Goal: Use online tool/utility: Utilize a website feature to perform a specific function

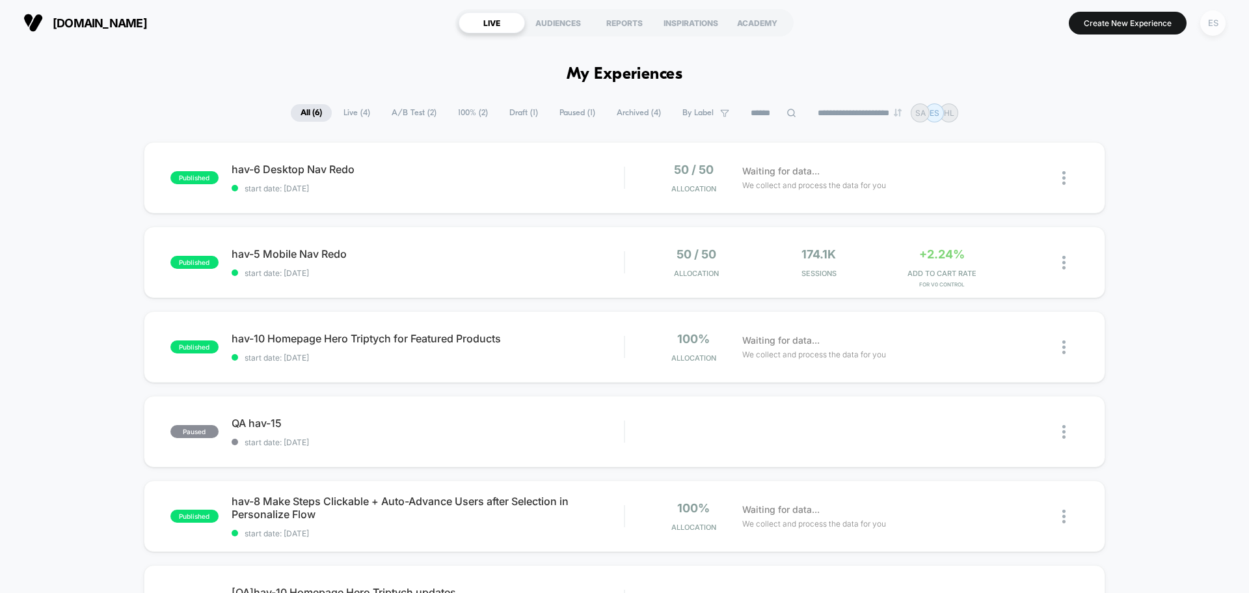
click at [1209, 28] on div "ES" at bounding box center [1212, 22] width 25 height 25
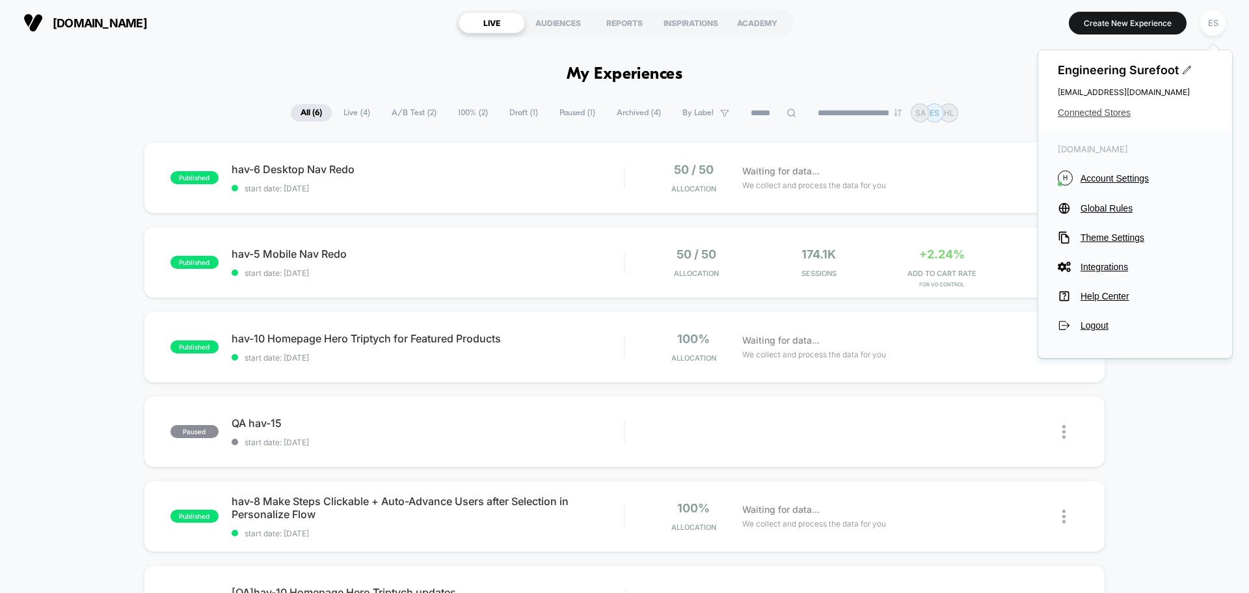
click at [1096, 114] on span "Connected Stores" at bounding box center [1135, 112] width 155 height 10
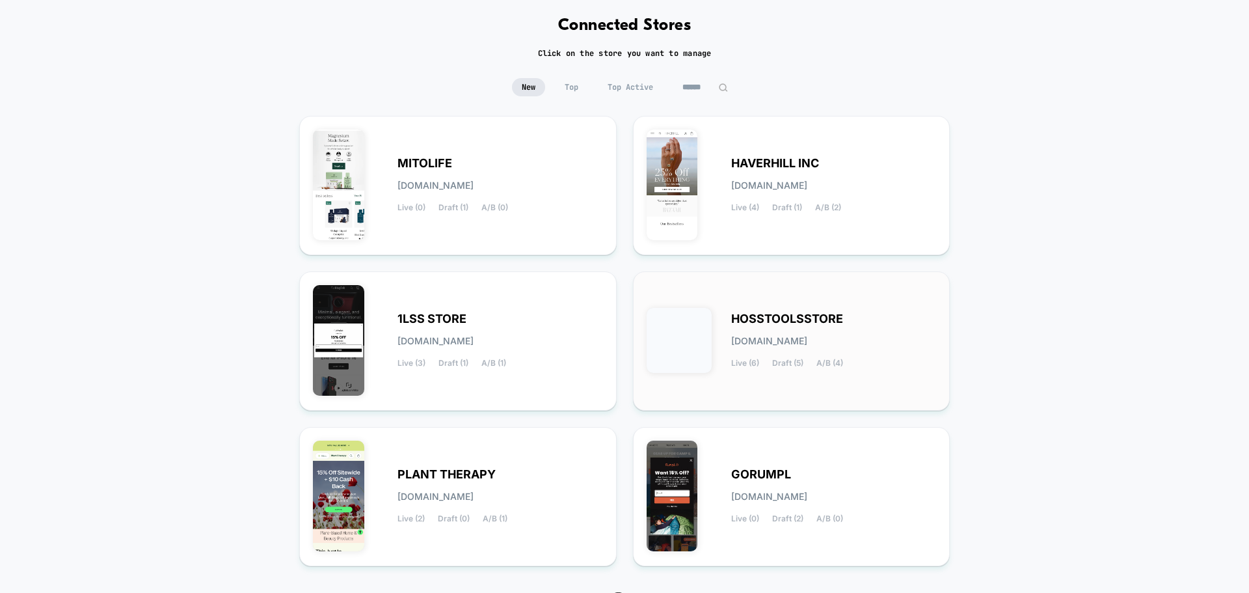
scroll to position [137, 0]
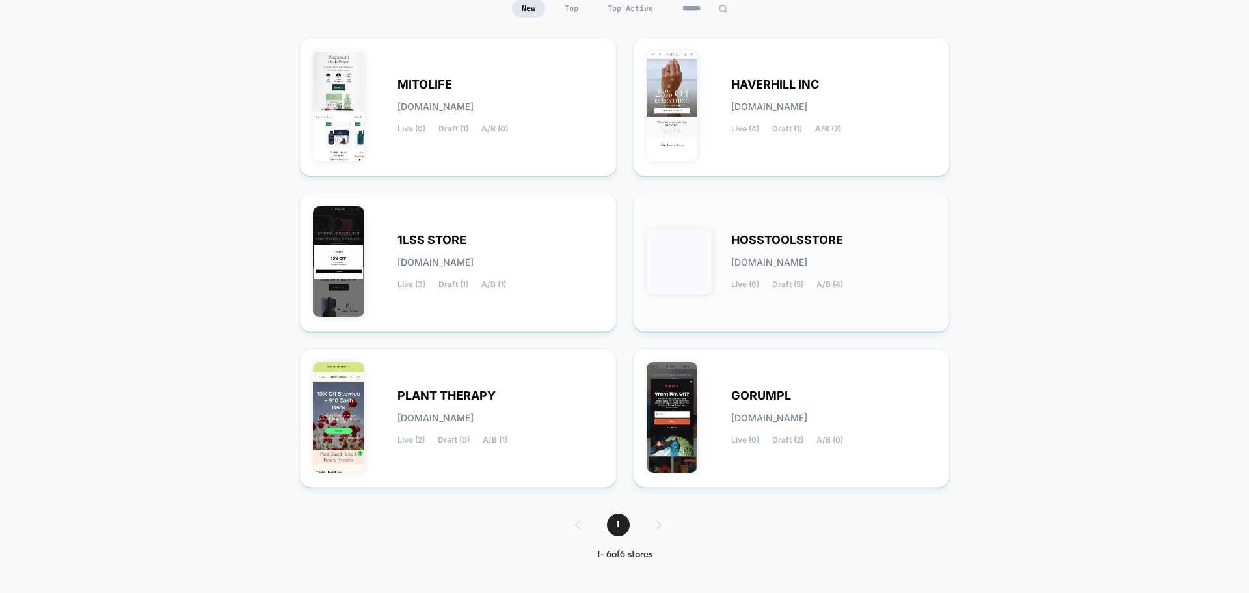
click at [804, 236] on span "HOSSTOOLSSTORE" at bounding box center [787, 240] width 112 height 9
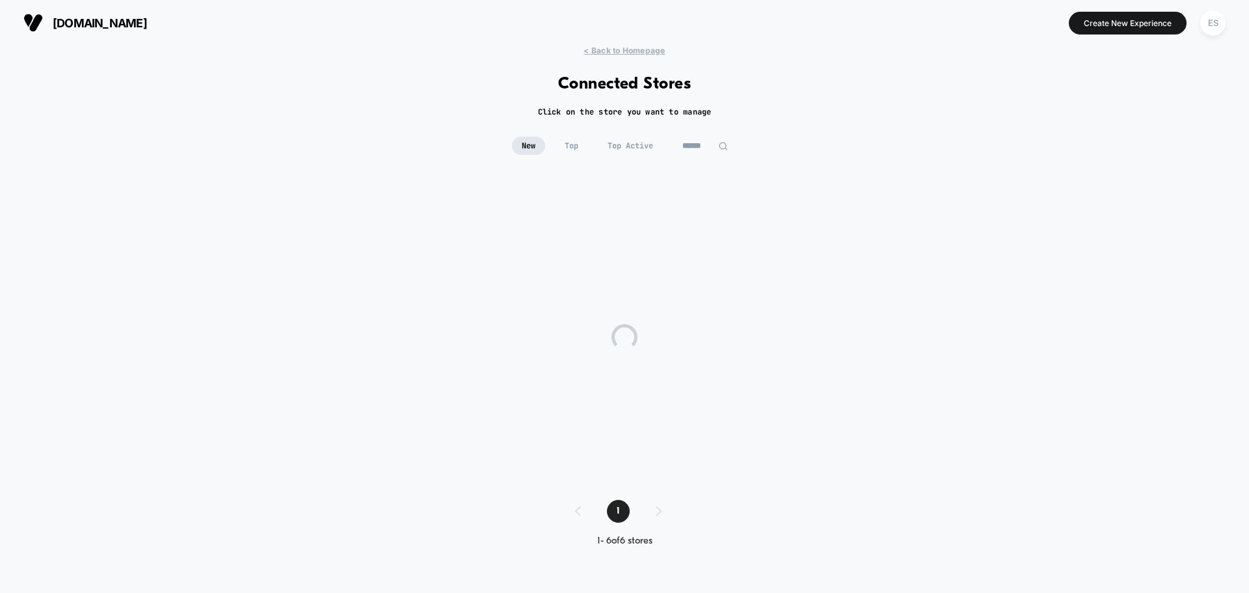
scroll to position [0, 0]
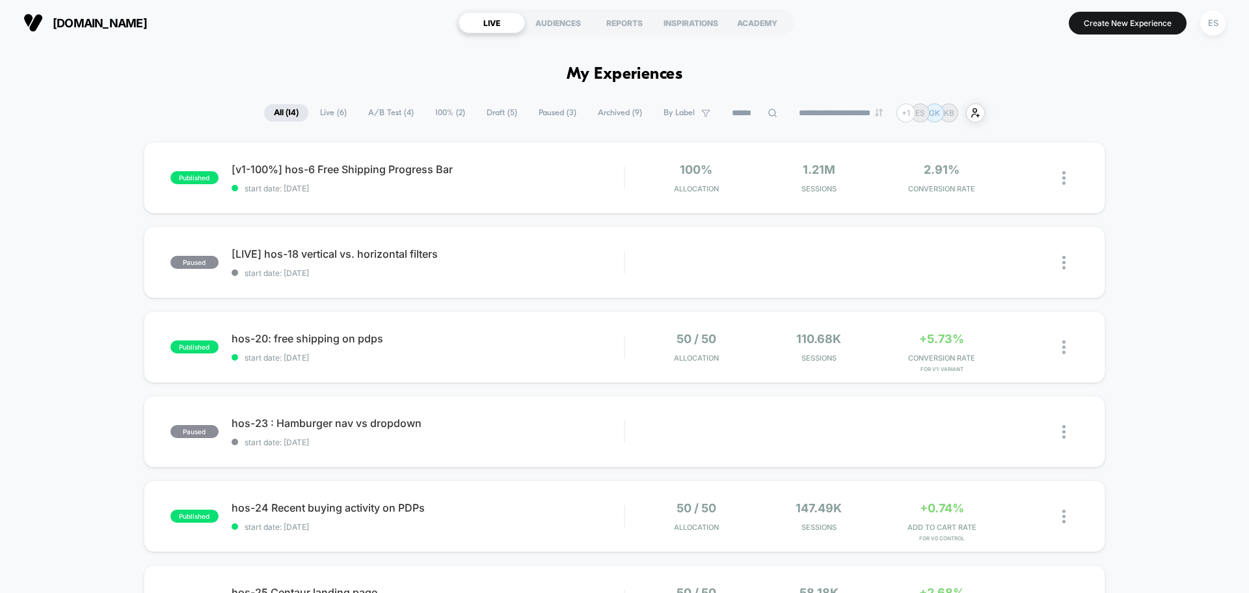
scroll to position [634, 0]
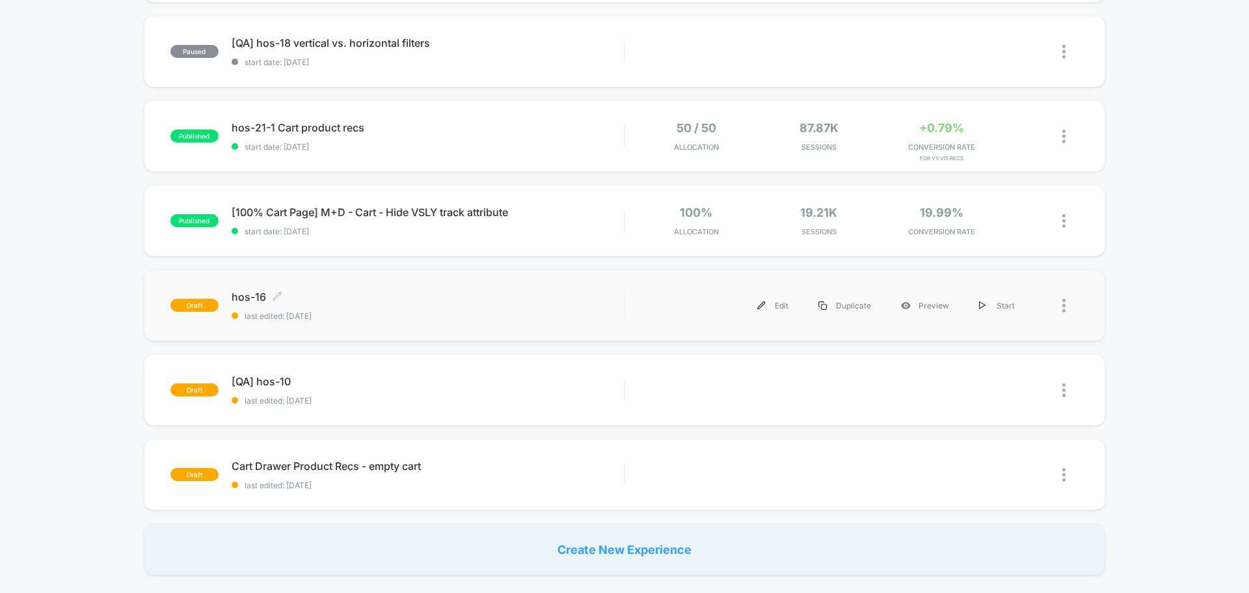
click at [254, 301] on span "hos-16 Click to edit experience details" at bounding box center [428, 296] width 392 height 13
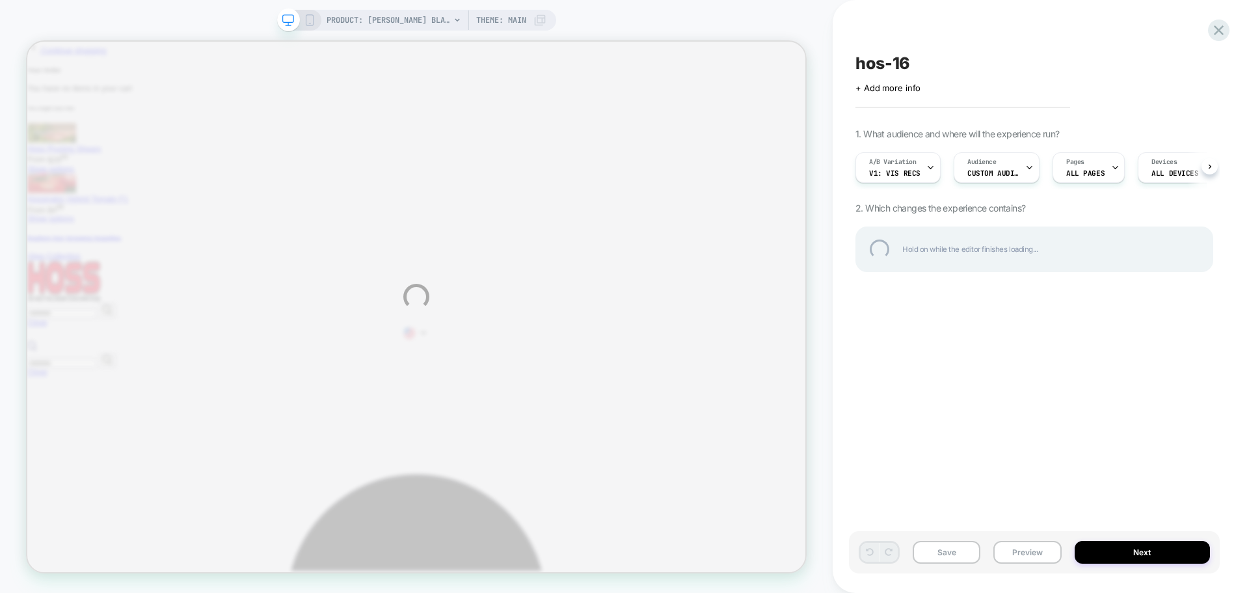
drag, startPoint x: 1007, startPoint y: 566, endPoint x: 1012, endPoint y: 558, distance: 9.4
click at [1009, 563] on div "PRODUCT: [PERSON_NAME] Blaze [PERSON_NAME] [PERSON_NAME] PRODUCT: [PERSON_NAME]…" at bounding box center [624, 296] width 1249 height 593
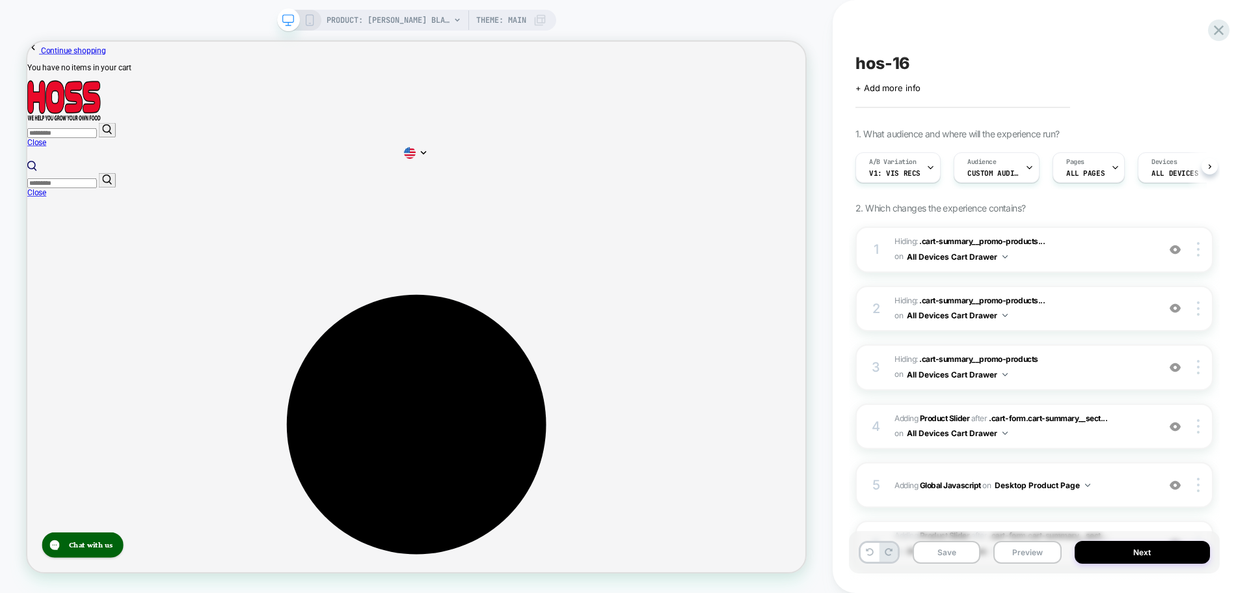
click at [1012, 558] on button "Preview" at bounding box center [1027, 552] width 68 height 23
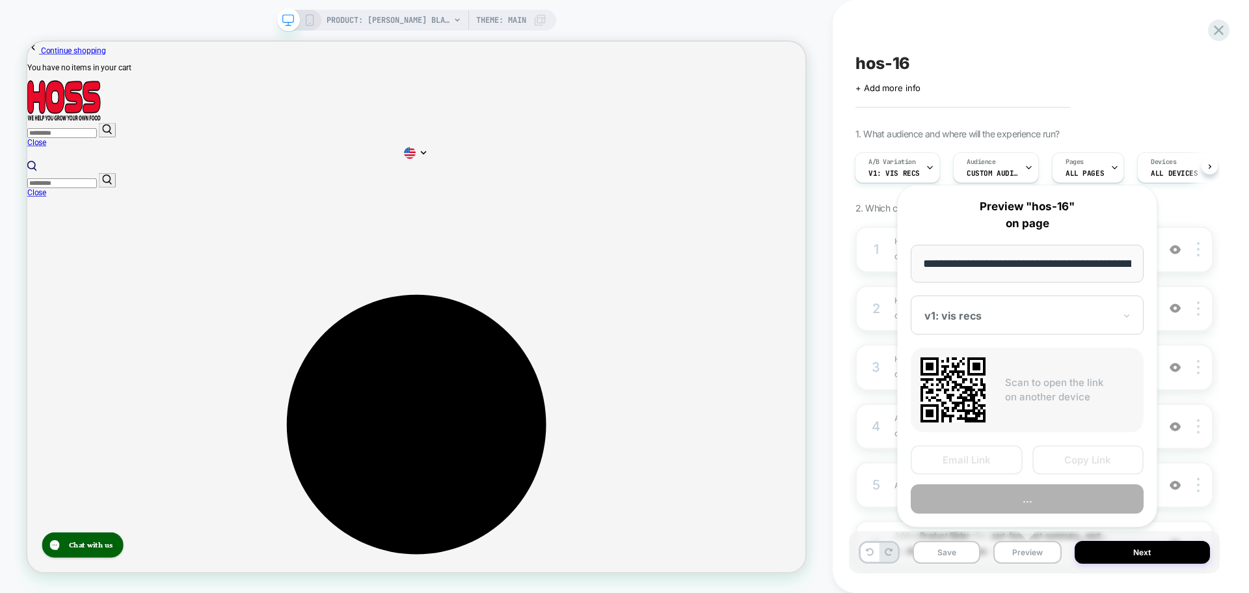
scroll to position [0, 212]
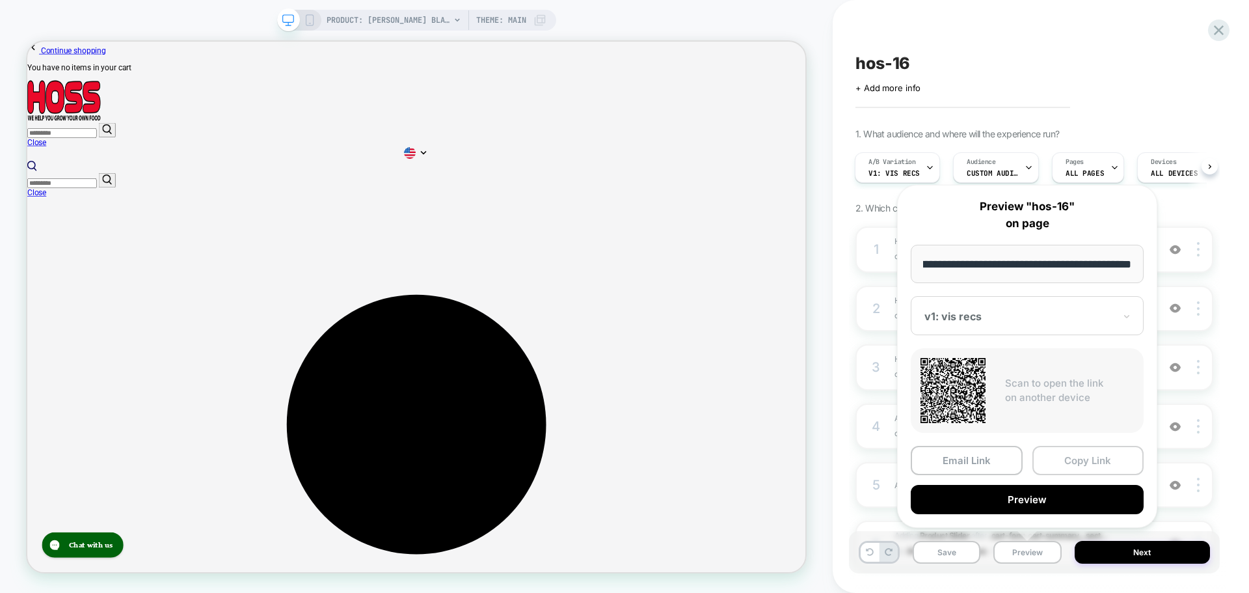
click at [1084, 461] on button "Copy Link" at bounding box center [1088, 460] width 112 height 29
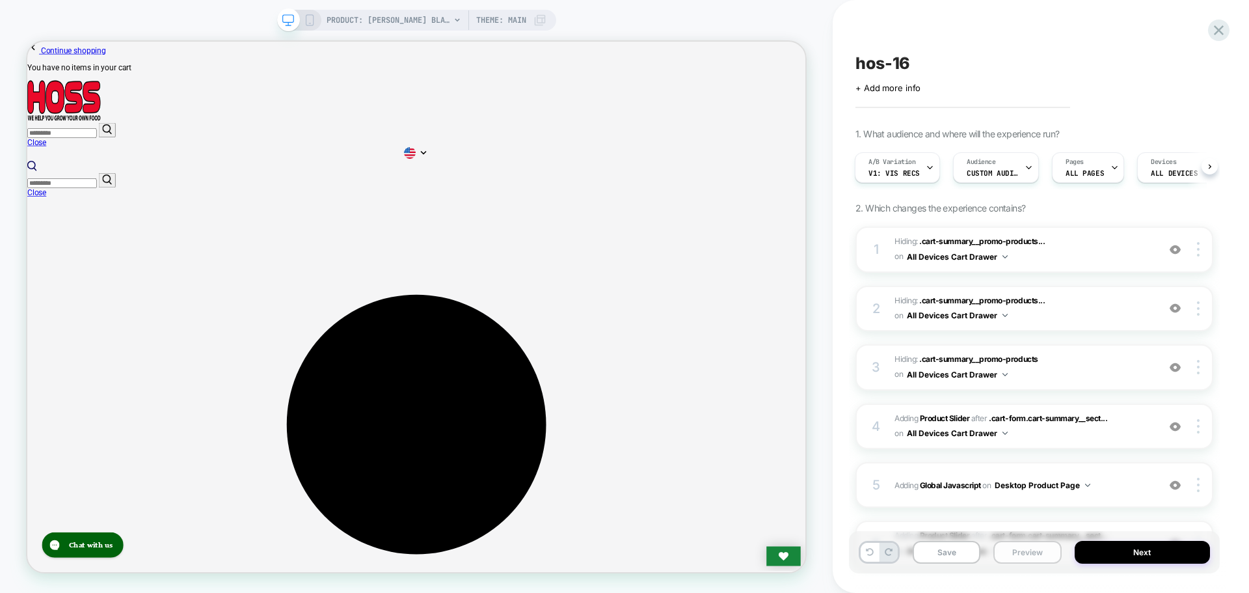
click at [1042, 563] on button "Preview" at bounding box center [1027, 552] width 68 height 23
click at [1038, 558] on button "Preview" at bounding box center [1027, 552] width 68 height 23
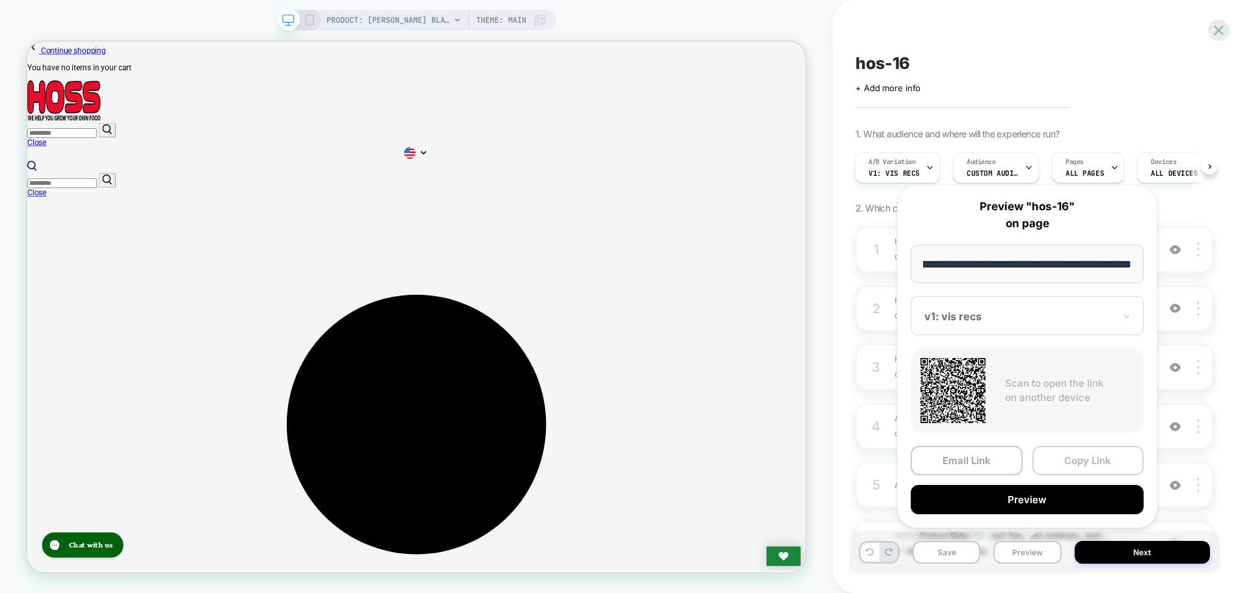
click at [1100, 464] on button "Copy Link" at bounding box center [1088, 460] width 112 height 29
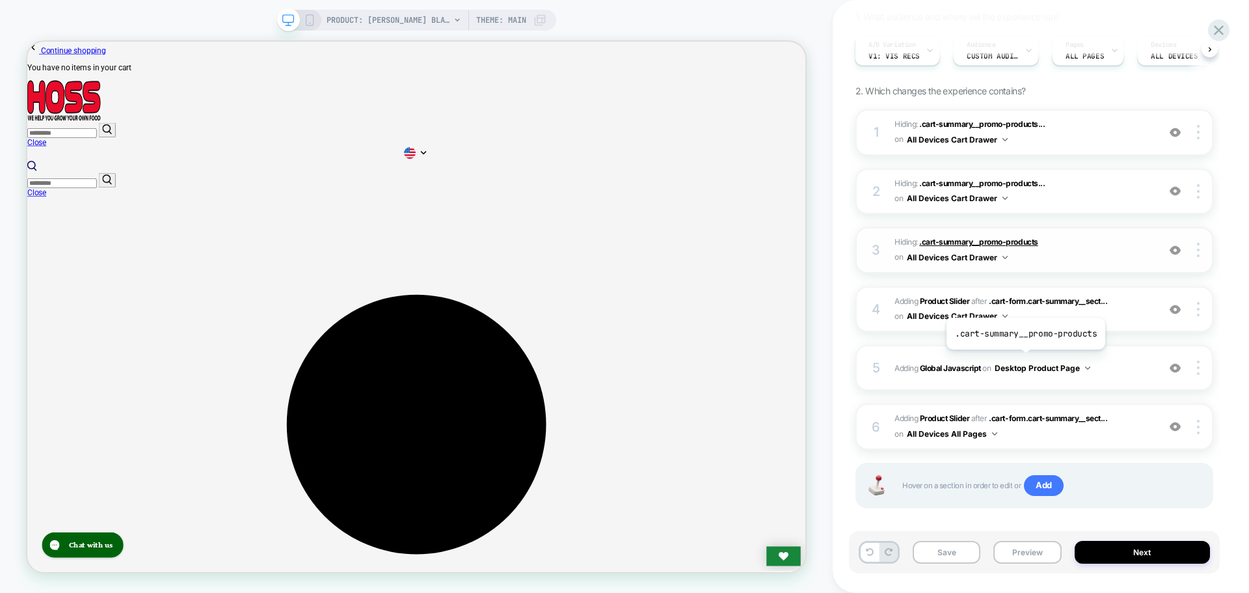
scroll to position [130, 0]
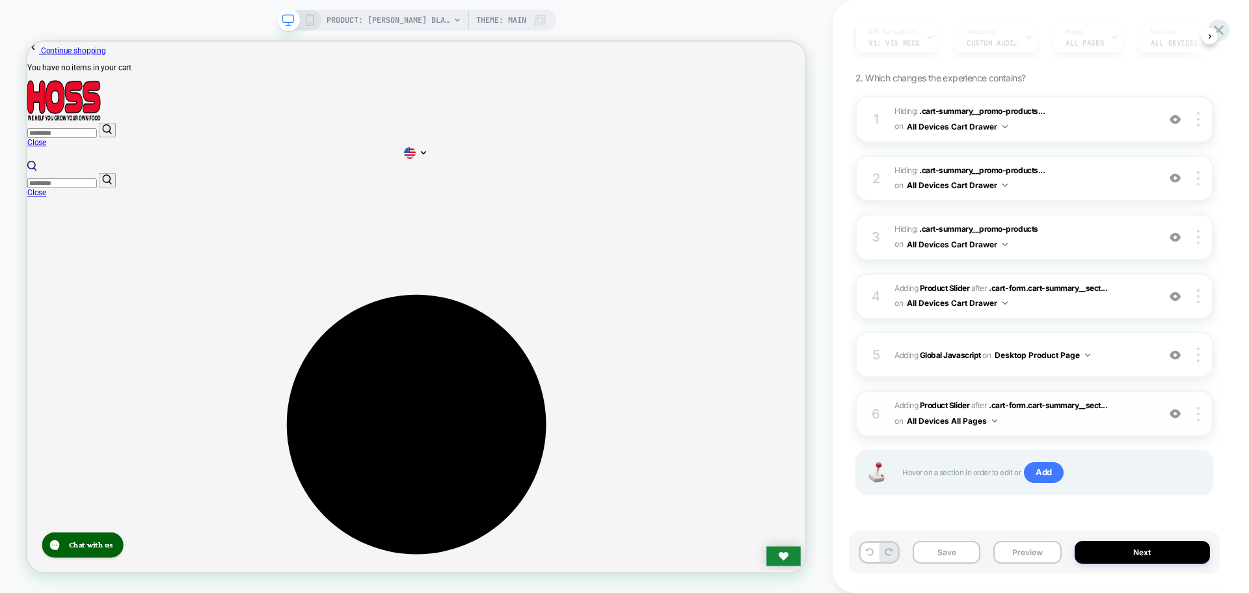
click at [946, 399] on span "#_loomi_addon_1759308319860 Adding Product Slider AFTER .cart-form.cart-summary…" at bounding box center [1023, 413] width 257 height 31
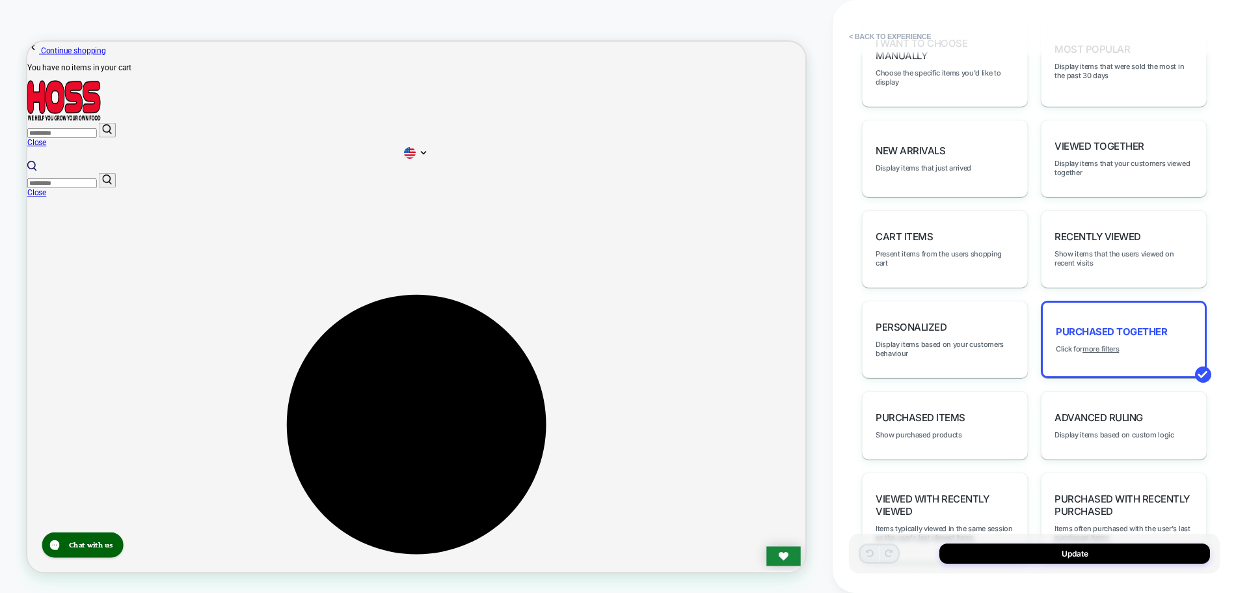
scroll to position [716, 0]
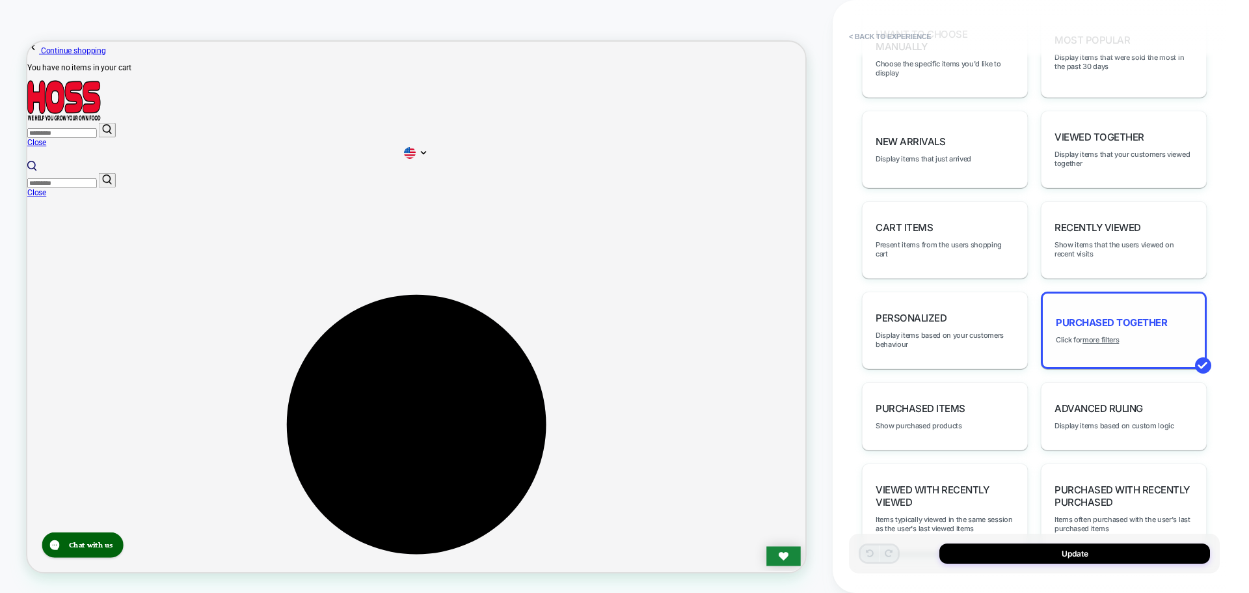
click at [1163, 317] on span "Purchased Together" at bounding box center [1111, 322] width 111 height 12
click at [1107, 340] on u "more filters" at bounding box center [1101, 339] width 36 height 9
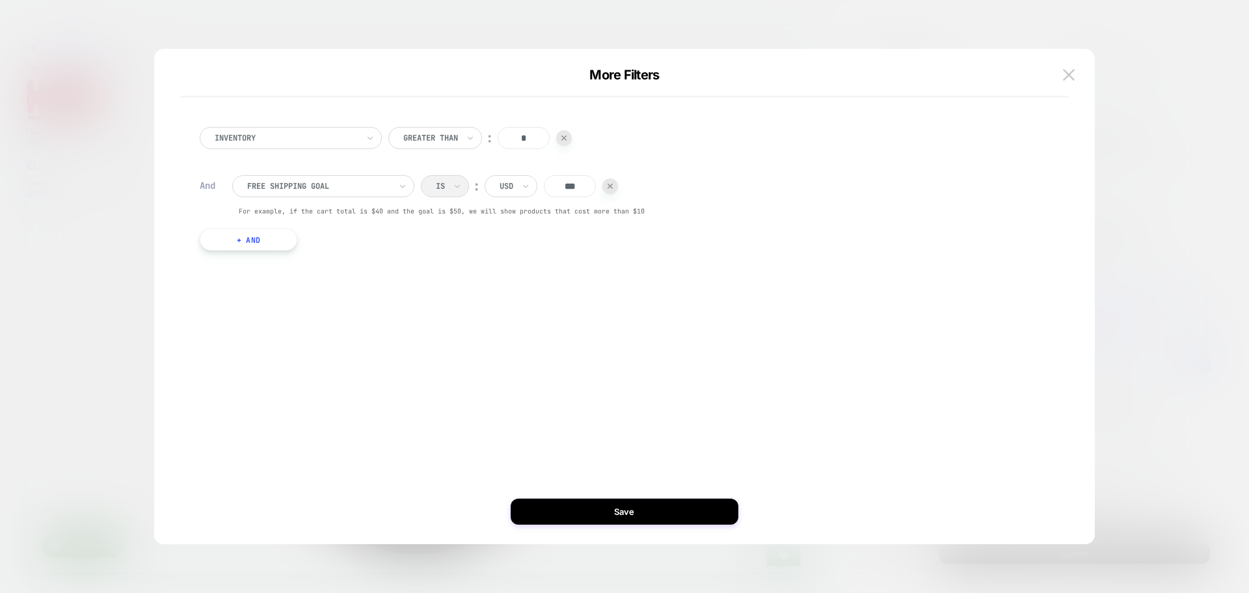
click at [1228, 319] on div at bounding box center [624, 296] width 1249 height 593
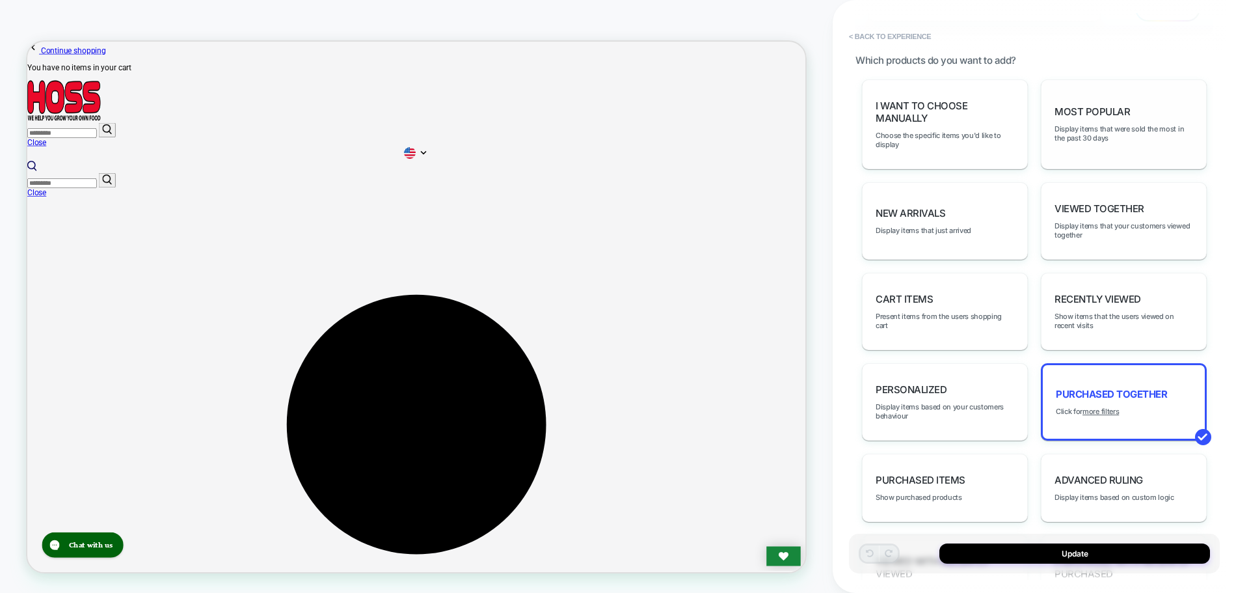
scroll to position [455, 0]
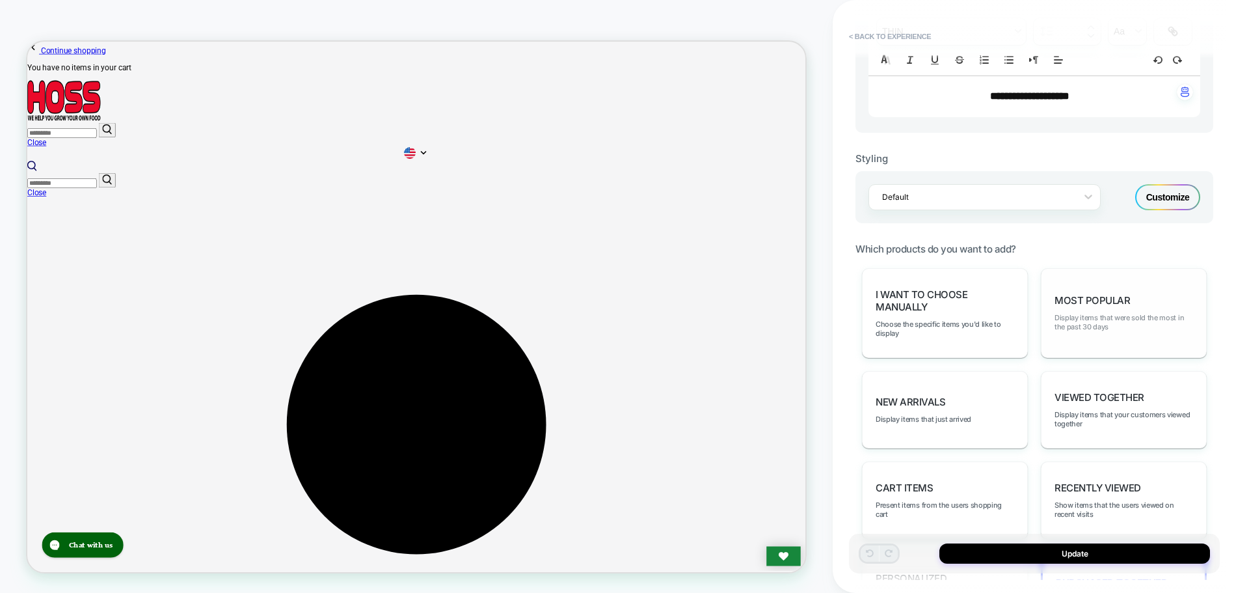
click at [1120, 323] on span "Display items that were sold the most in the past 30 days" at bounding box center [1124, 322] width 139 height 18
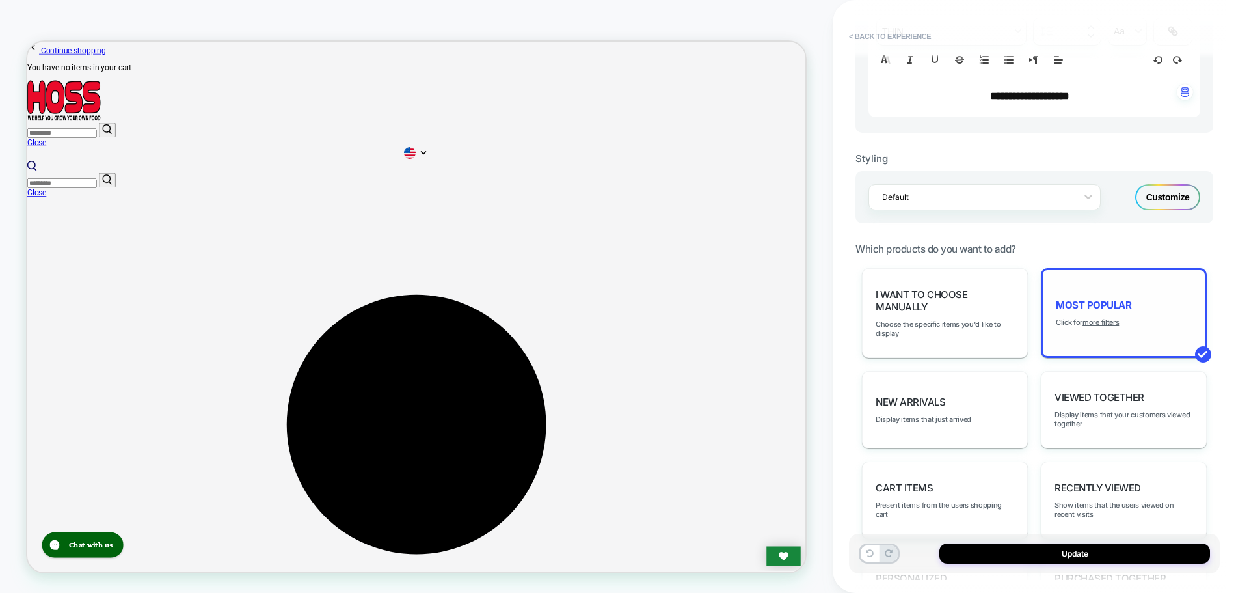
click at [1122, 323] on div "Most Popular Click for more filters" at bounding box center [1124, 313] width 166 height 90
click at [1109, 326] on u "more filters" at bounding box center [1101, 321] width 36 height 9
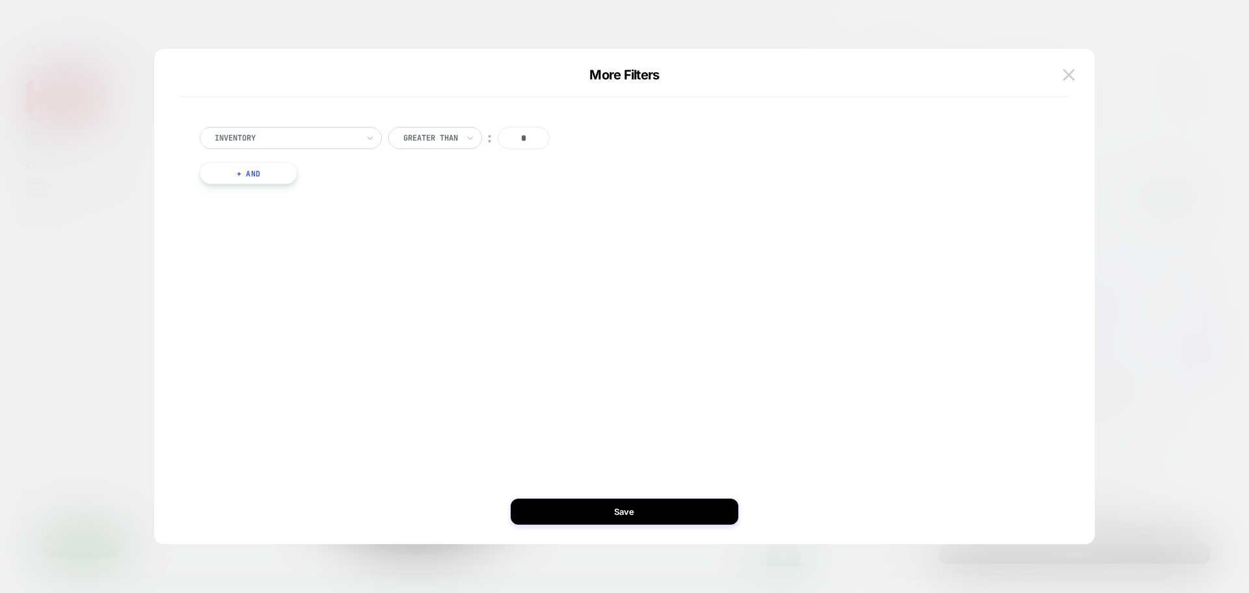
click at [276, 171] on button "+ And" at bounding box center [249, 173] width 98 height 22
click at [335, 183] on div at bounding box center [318, 186] width 143 height 12
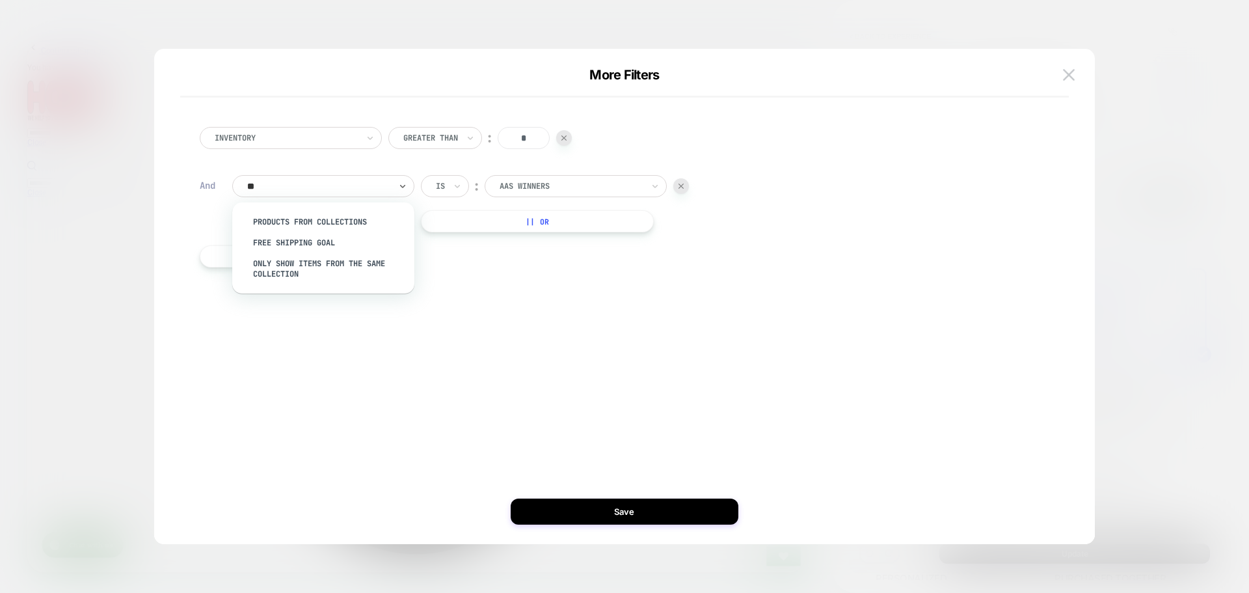
type input "***"
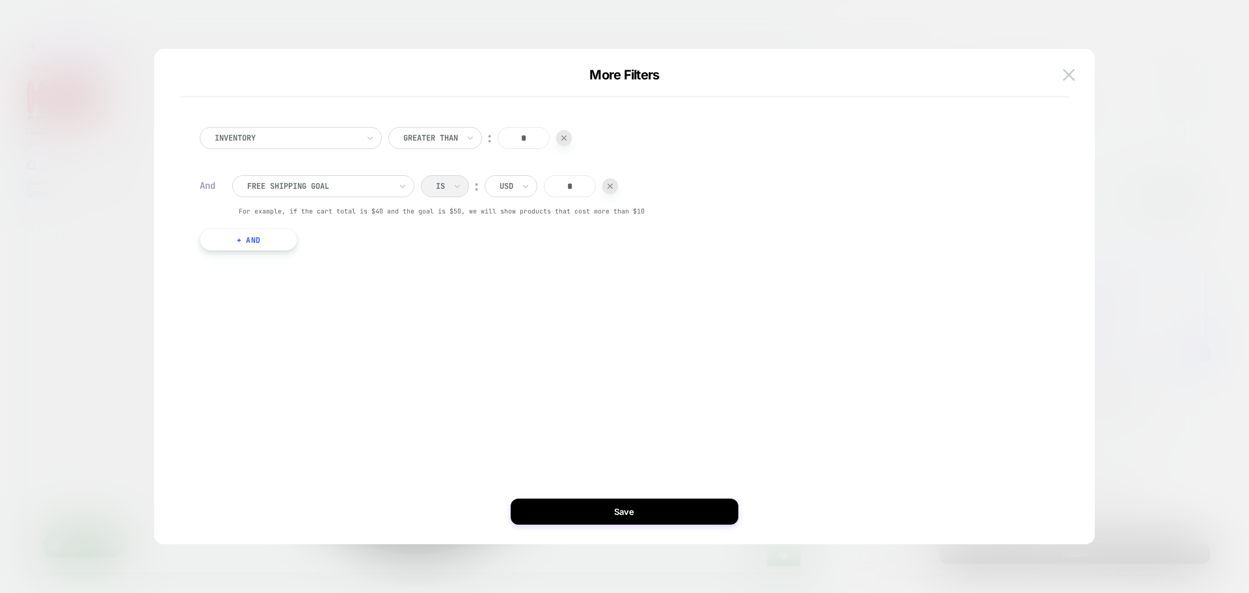
click at [571, 189] on input "*" at bounding box center [570, 186] width 52 height 22
type input "***"
click at [677, 515] on button "Save" at bounding box center [625, 511] width 228 height 26
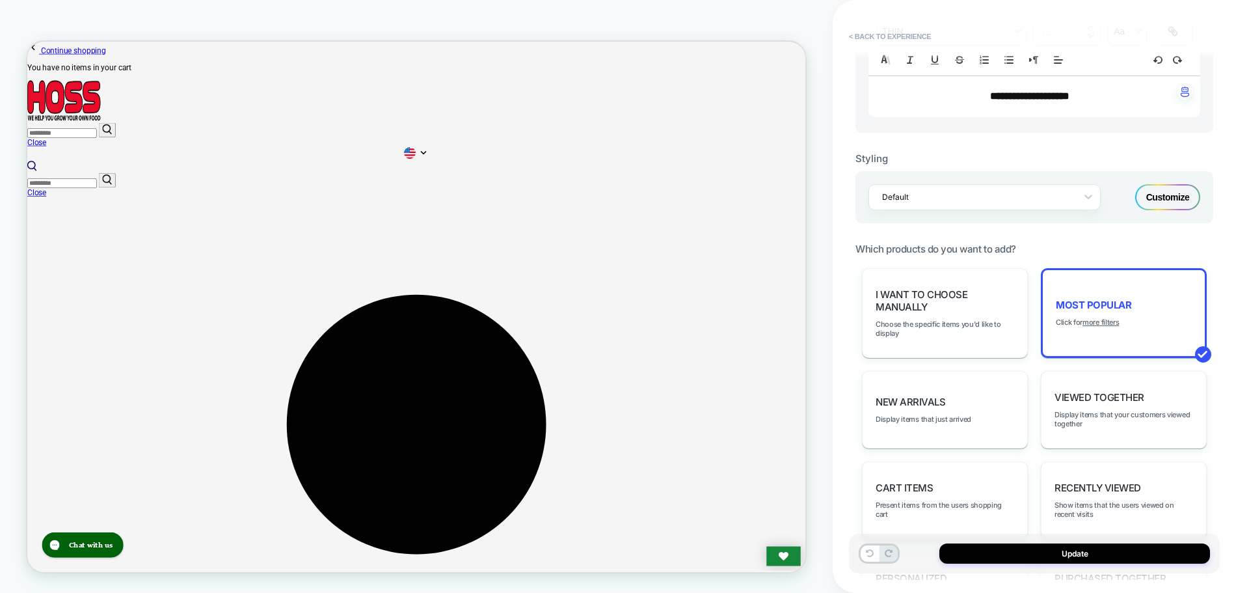
click at [1051, 564] on div "Update" at bounding box center [1034, 553] width 371 height 40
click at [1051, 558] on button "Update" at bounding box center [1074, 553] width 271 height 20
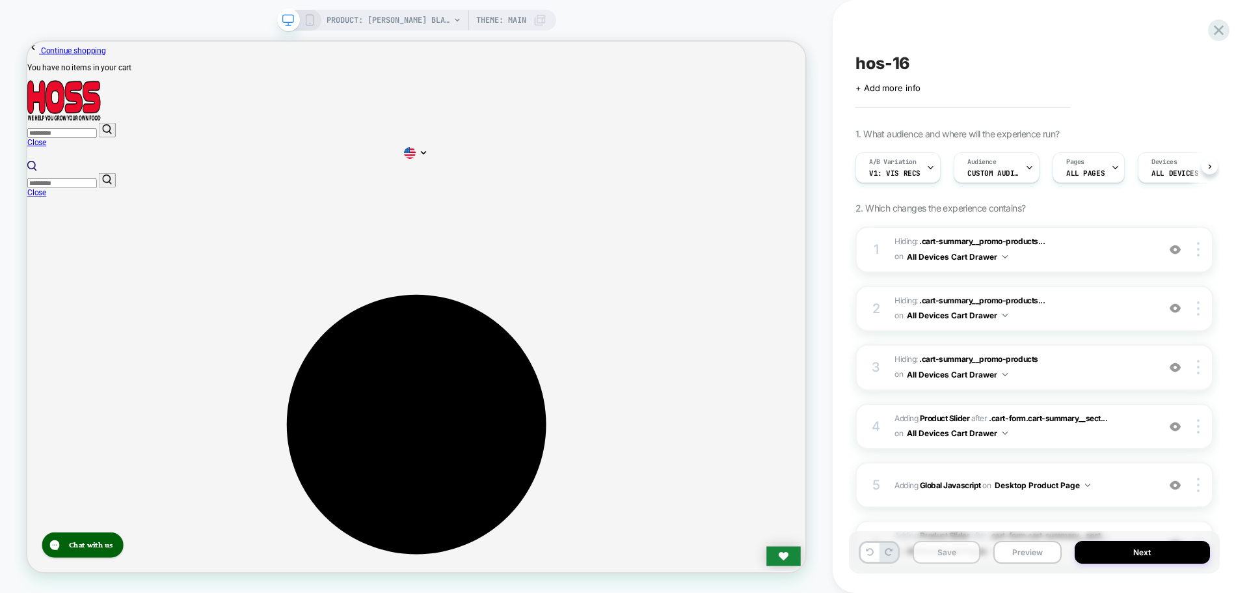
scroll to position [0, 1]
click at [949, 547] on button "Save" at bounding box center [947, 552] width 68 height 23
click at [1000, 556] on button "Preview" at bounding box center [1027, 552] width 68 height 23
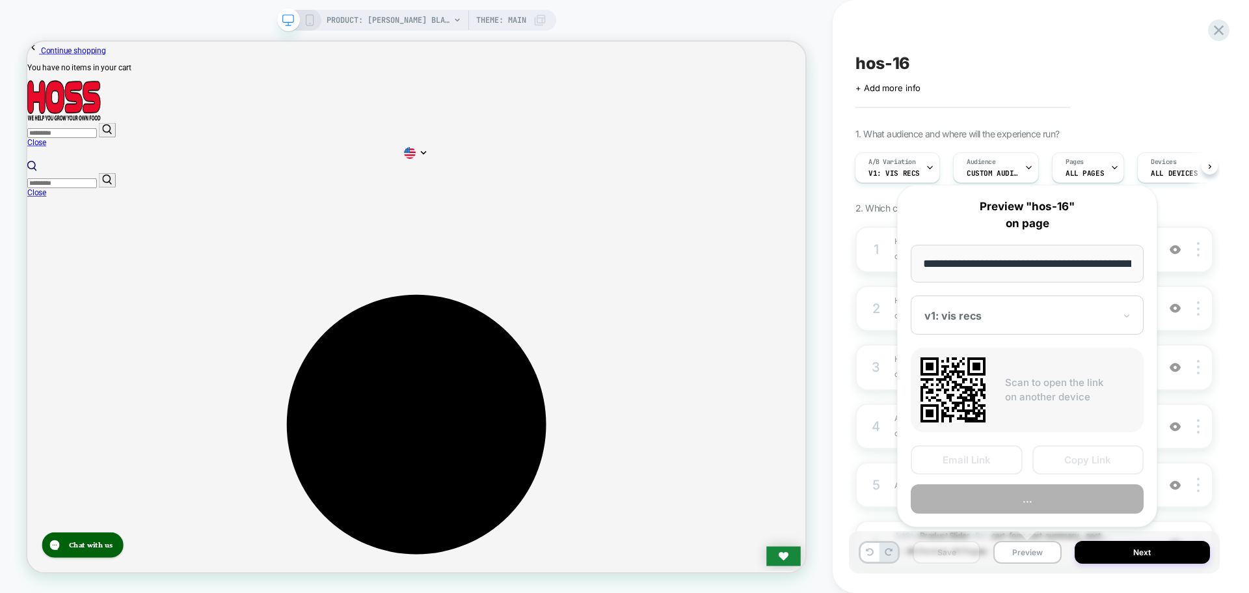
scroll to position [0, 212]
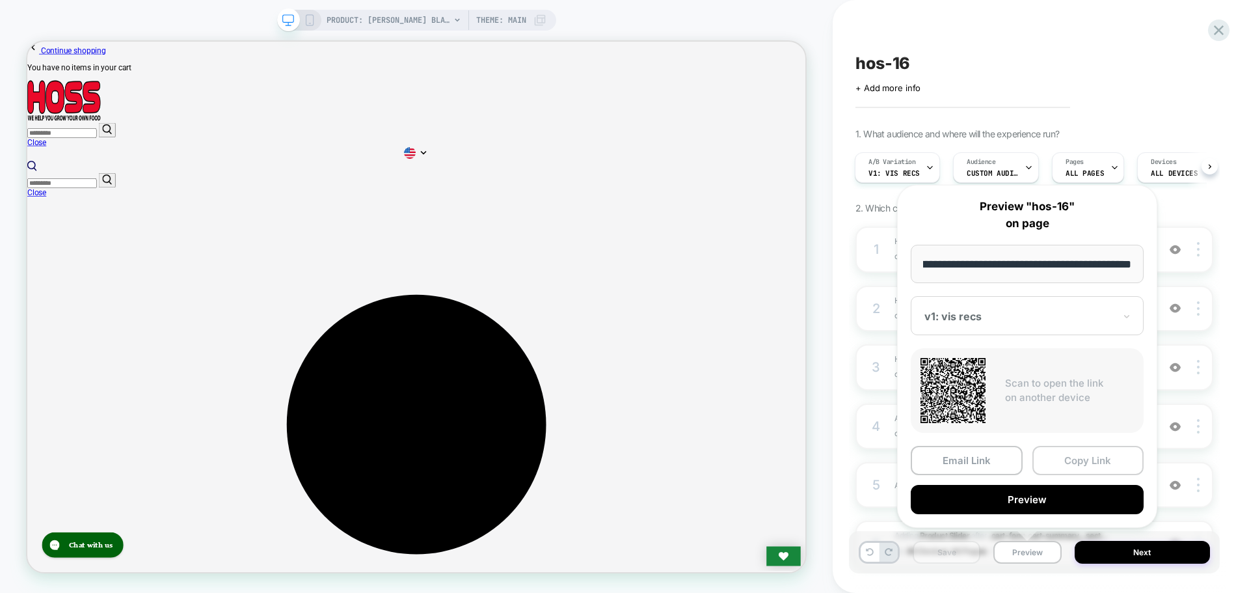
click at [1083, 461] on button "Copy Link" at bounding box center [1088, 460] width 112 height 29
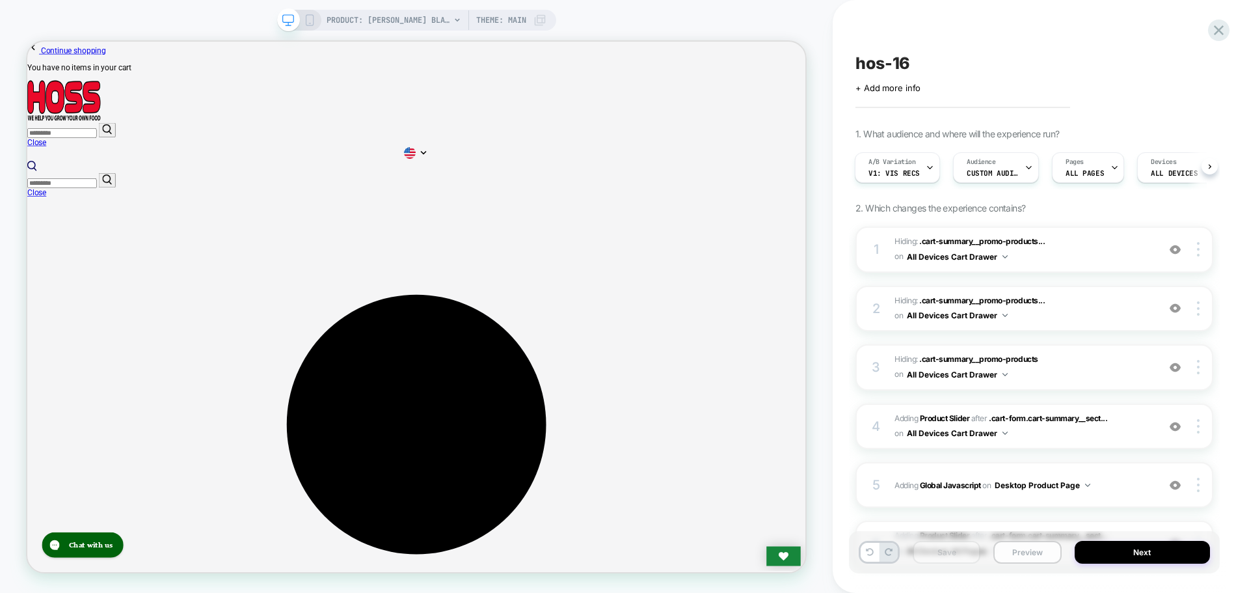
click at [1048, 555] on button "Preview" at bounding box center [1027, 552] width 68 height 23
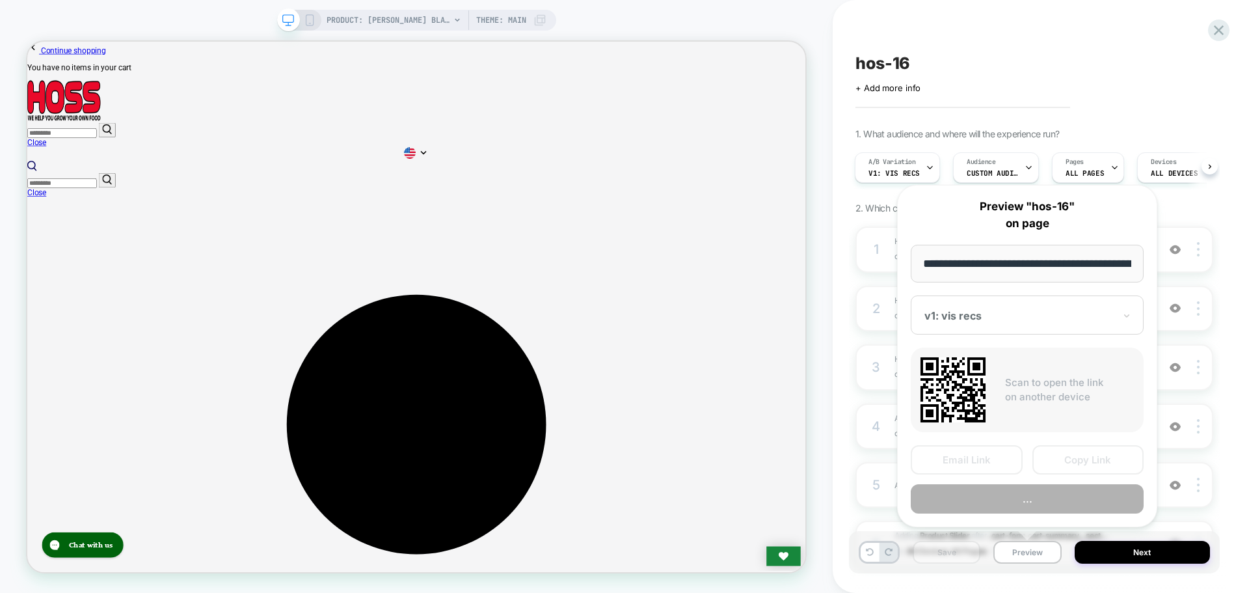
scroll to position [0, 212]
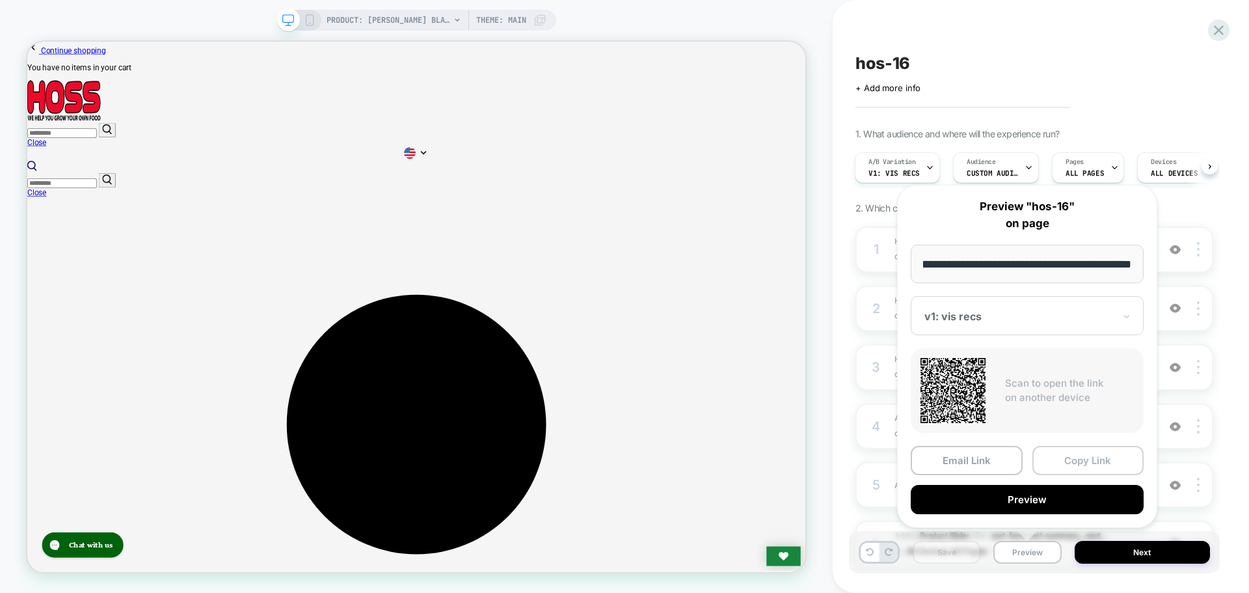
click at [1106, 457] on button "Copy Link" at bounding box center [1088, 460] width 112 height 29
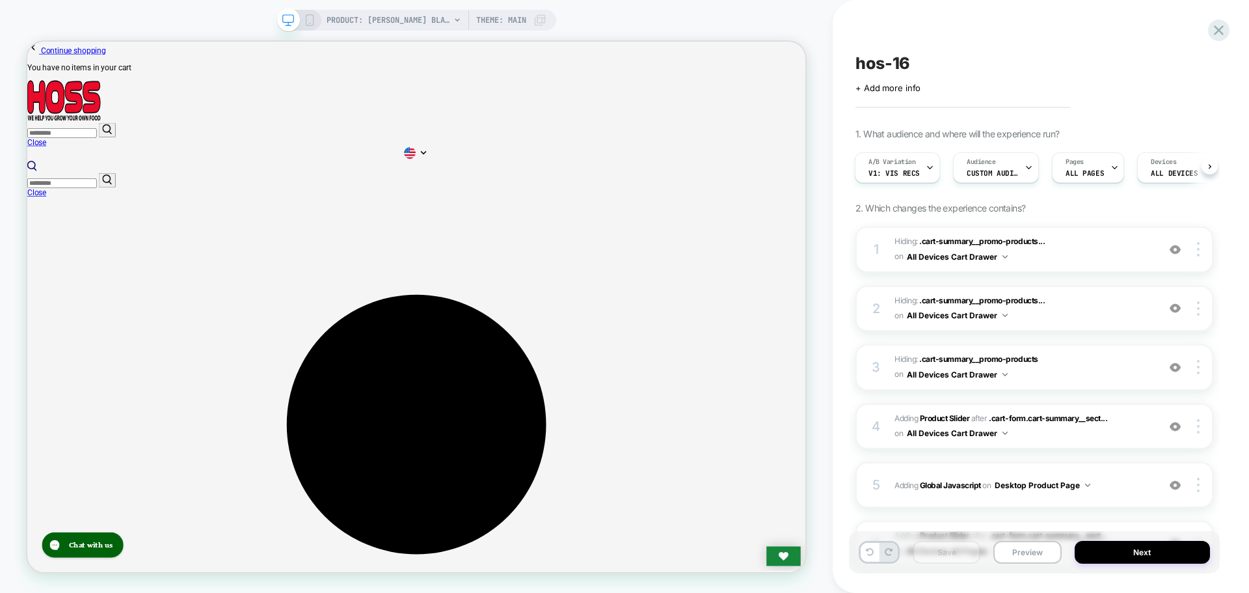
click at [880, 61] on span "hos-16" at bounding box center [883, 63] width 55 height 20
click at [880, 61] on textarea "******" at bounding box center [895, 63] width 79 height 20
click at [1013, 549] on button "Preview" at bounding box center [1027, 552] width 68 height 23
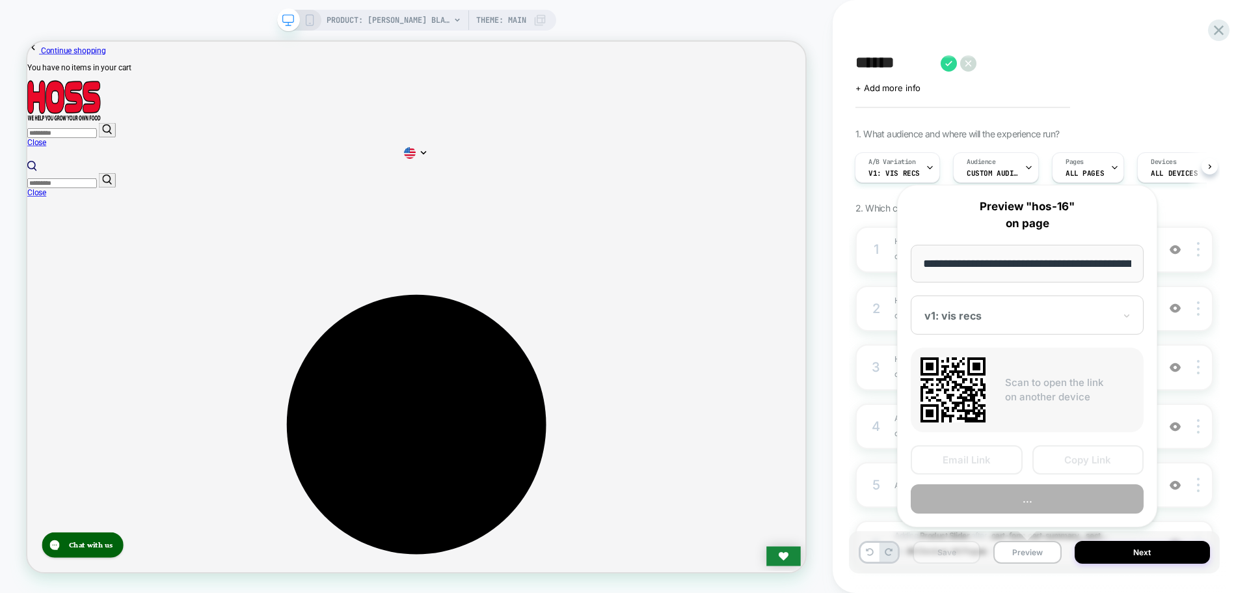
scroll to position [0, 212]
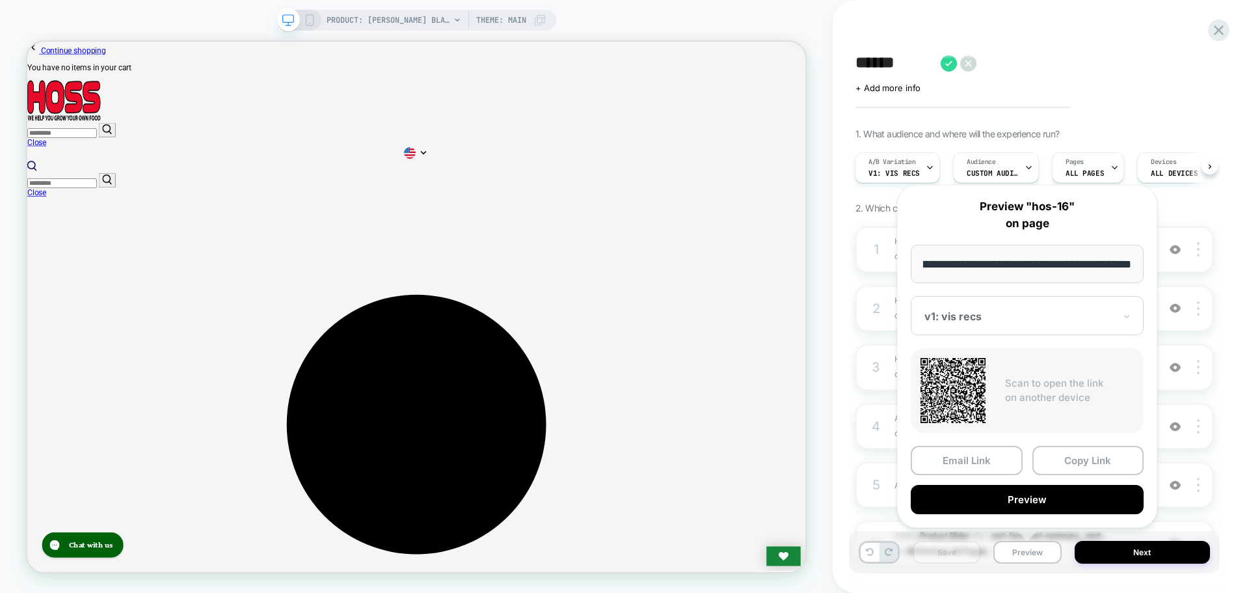
click at [975, 312] on div at bounding box center [1019, 316] width 190 height 13
click at [1083, 472] on button "Copy Link" at bounding box center [1088, 460] width 112 height 29
